Goal: Use online tool/utility

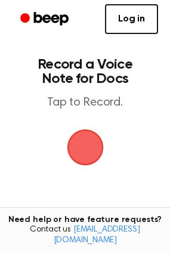
click at [91, 141] on span "button" at bounding box center [84, 147] width 41 height 41
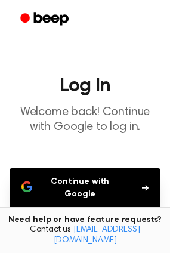
click at [143, 185] on icon "button" at bounding box center [145, 187] width 7 height 7
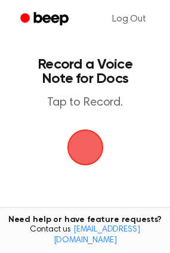
click at [97, 143] on span "button" at bounding box center [85, 147] width 39 height 39
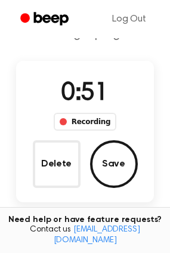
scroll to position [44, 0]
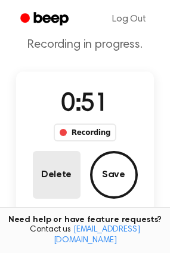
click at [63, 178] on button "Delete" at bounding box center [57, 175] width 48 height 48
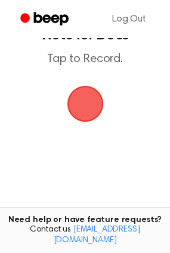
click at [87, 107] on span "button" at bounding box center [85, 104] width 44 height 44
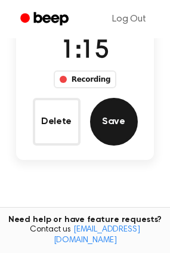
click at [123, 117] on button "Save" at bounding box center [114, 122] width 48 height 48
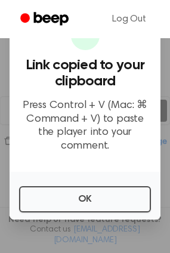
scroll to position [159, 0]
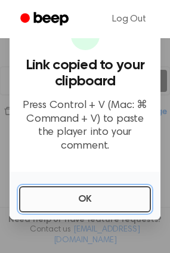
click at [105, 204] on button "OK" at bounding box center [85, 199] width 132 height 26
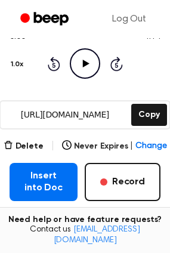
scroll to position [91, 0]
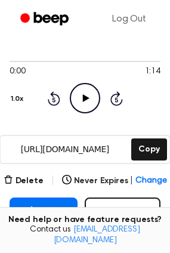
click at [87, 100] on icon "Play Audio" at bounding box center [85, 98] width 30 height 30
click at [54, 99] on icon "Rewind 5 seconds" at bounding box center [53, 99] width 13 height 16
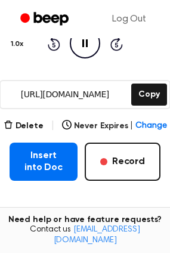
scroll to position [153, 0]
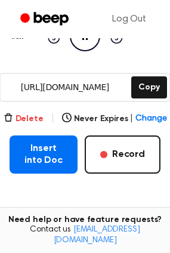
click at [41, 118] on button "Delete" at bounding box center [24, 119] width 40 height 13
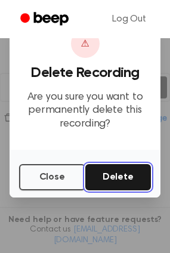
click at [127, 183] on button "Delete" at bounding box center [118, 177] width 66 height 26
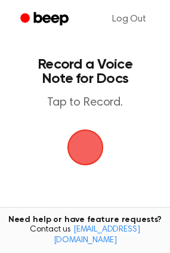
click at [91, 149] on span "button" at bounding box center [85, 147] width 50 height 50
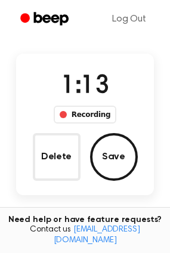
scroll to position [64, 0]
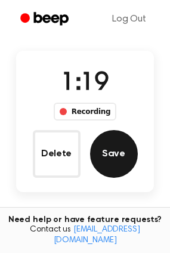
click at [118, 157] on button "Save" at bounding box center [114, 154] width 48 height 48
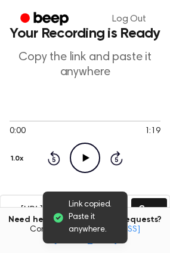
scroll to position [43, 0]
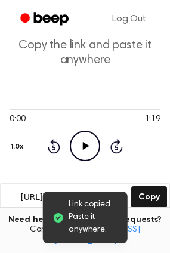
click at [83, 146] on icon at bounding box center [86, 146] width 7 height 8
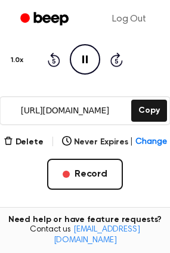
scroll to position [131, 0]
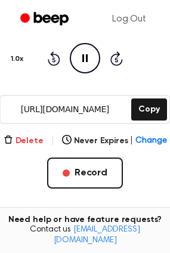
click at [29, 144] on button "Delete" at bounding box center [24, 141] width 40 height 13
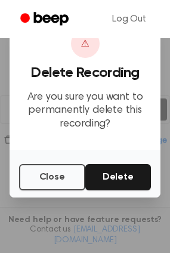
click at [128, 185] on button "Delete" at bounding box center [118, 177] width 66 height 26
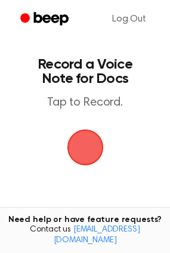
click at [76, 131] on span "button" at bounding box center [85, 147] width 43 height 43
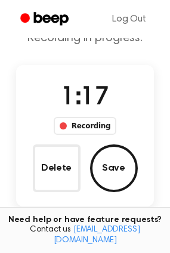
scroll to position [54, 0]
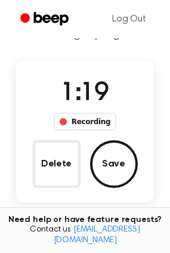
click at [116, 165] on button "Save" at bounding box center [114, 164] width 48 height 48
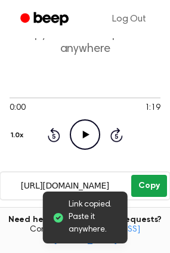
click at [154, 185] on button "Copy" at bounding box center [148, 186] width 35 height 22
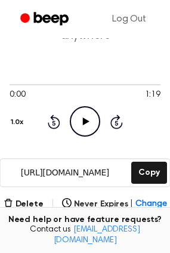
scroll to position [62, 0]
